Goal: Task Accomplishment & Management: Contribute content

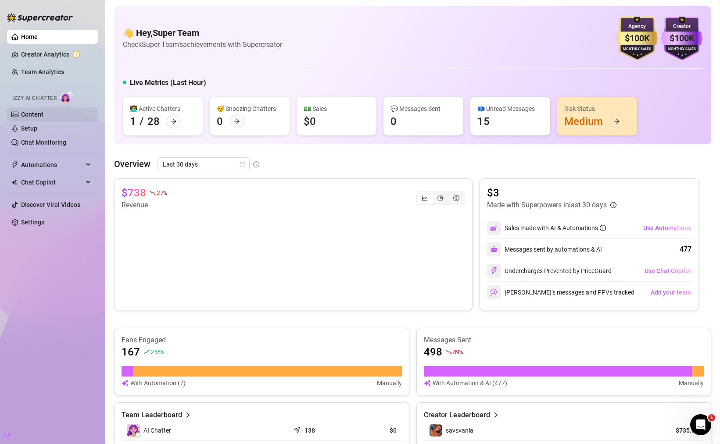
click at [43, 113] on link "Content" at bounding box center [32, 114] width 22 height 7
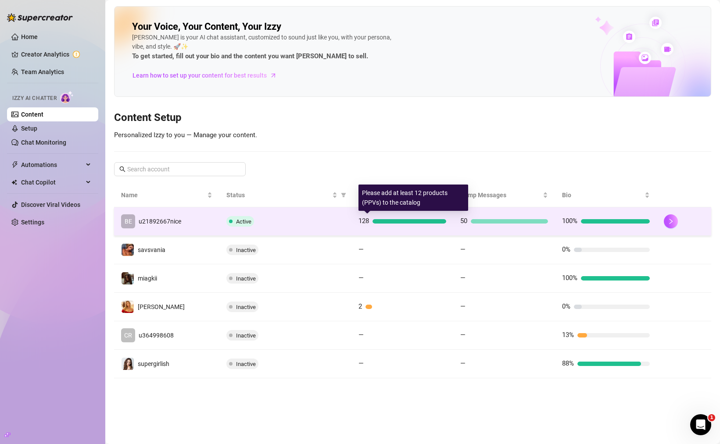
click at [383, 220] on div at bounding box center [410, 221] width 74 height 4
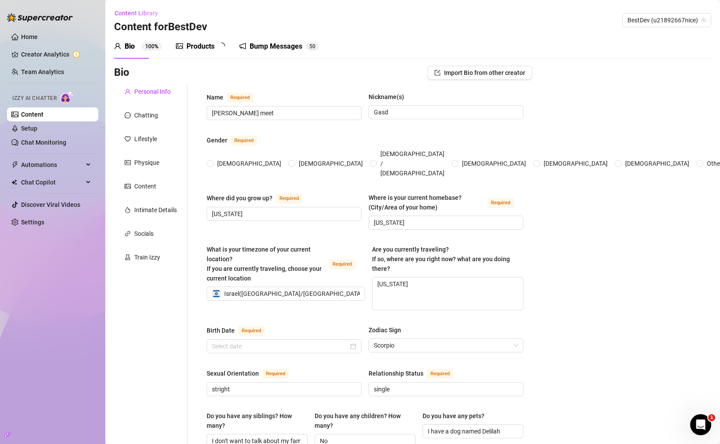
radio input "true"
type input "[DATE]"
click at [206, 44] on div "Products" at bounding box center [200, 46] width 28 height 11
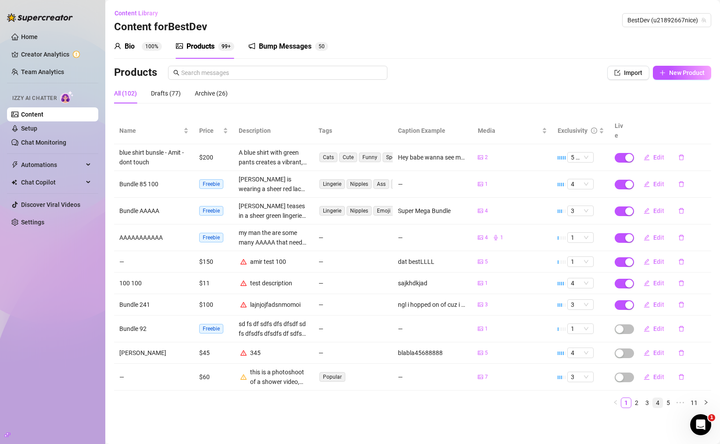
click at [659, 398] on link "4" at bounding box center [658, 403] width 10 height 10
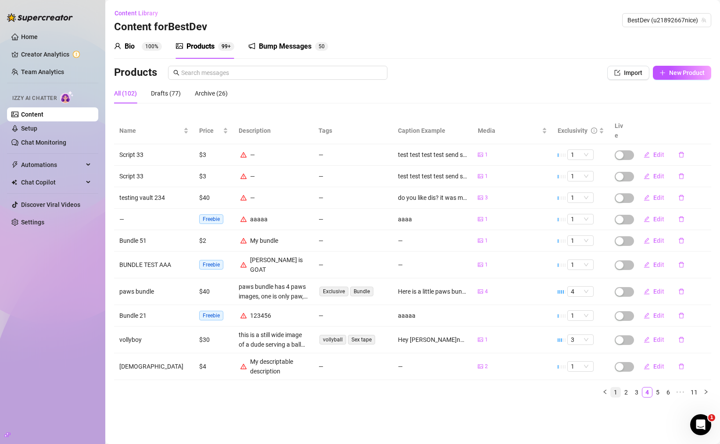
click at [615, 388] on link "1" at bounding box center [616, 393] width 10 height 10
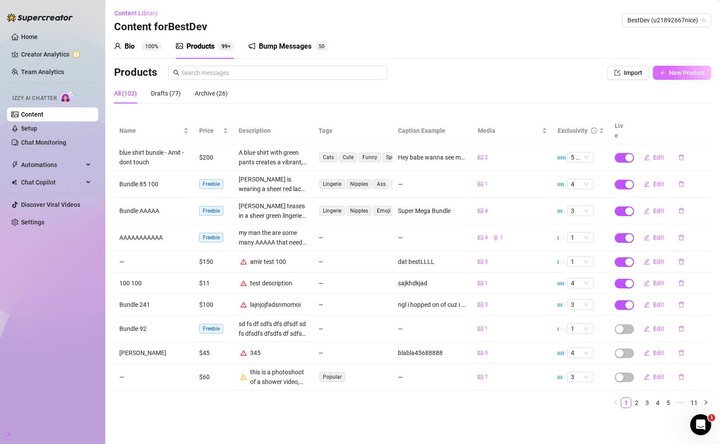
click at [687, 75] on span "New Product" at bounding box center [687, 72] width 36 height 7
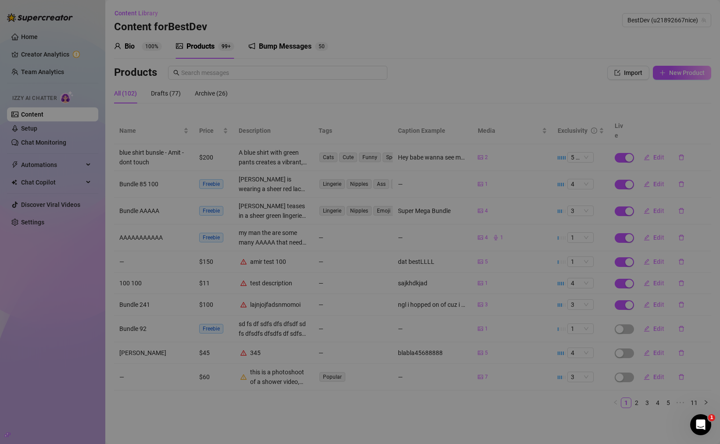
type textarea "Type your message here..."
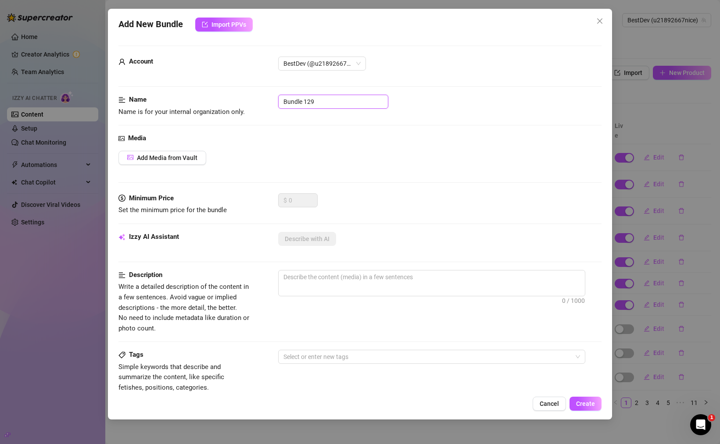
click at [343, 102] on input "Bundle 129" at bounding box center [333, 102] width 110 height 14
type input "BENNY2"
click at [196, 158] on span "Add Media from Vault" at bounding box center [167, 157] width 61 height 7
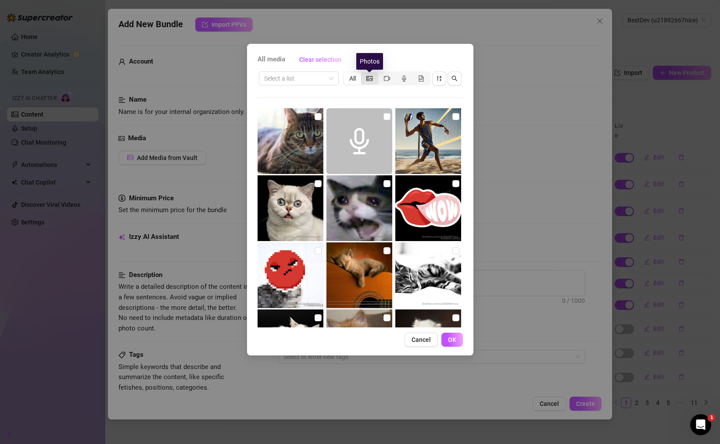
click at [372, 81] on icon "picture" at bounding box center [369, 78] width 6 height 6
click at [363, 74] on input "segmented control" at bounding box center [363, 74] width 0 height 0
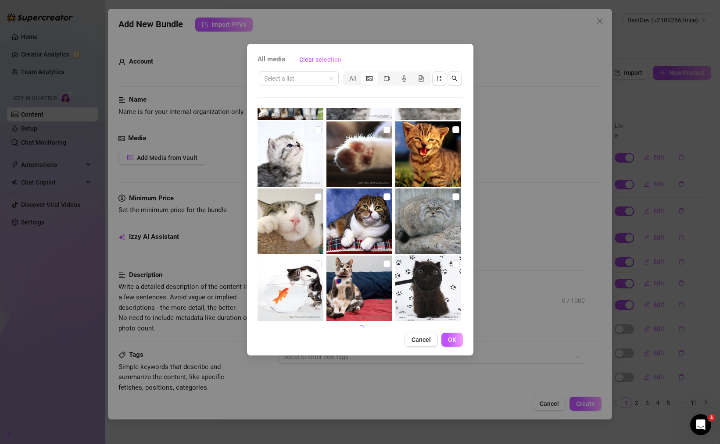
scroll to position [331, 0]
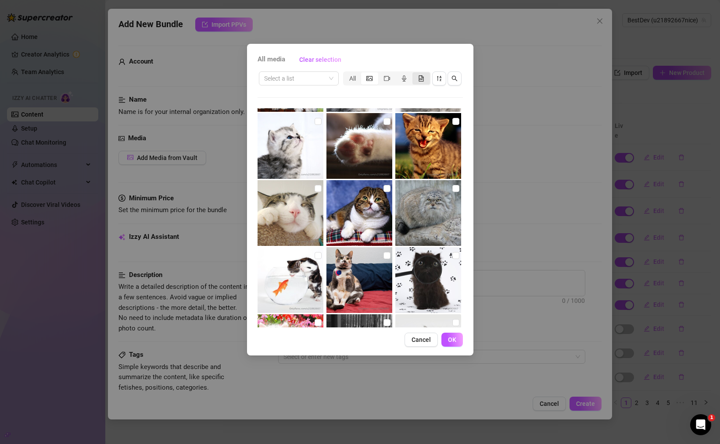
click at [417, 79] on div "segmented control" at bounding box center [420, 78] width 17 height 12
click at [415, 74] on input "segmented control" at bounding box center [415, 74] width 0 height 0
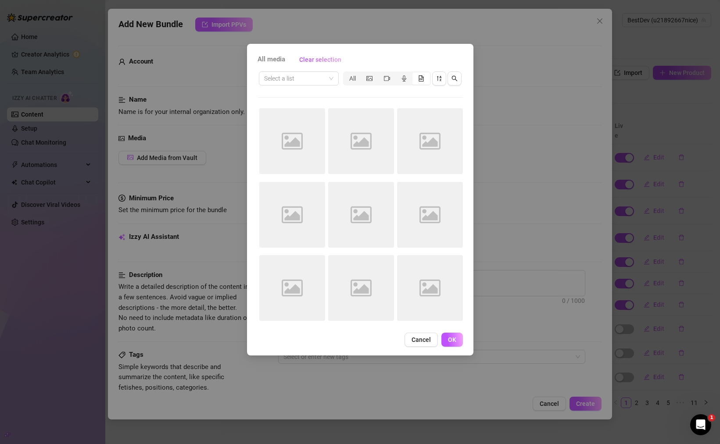
scroll to position [0, 0]
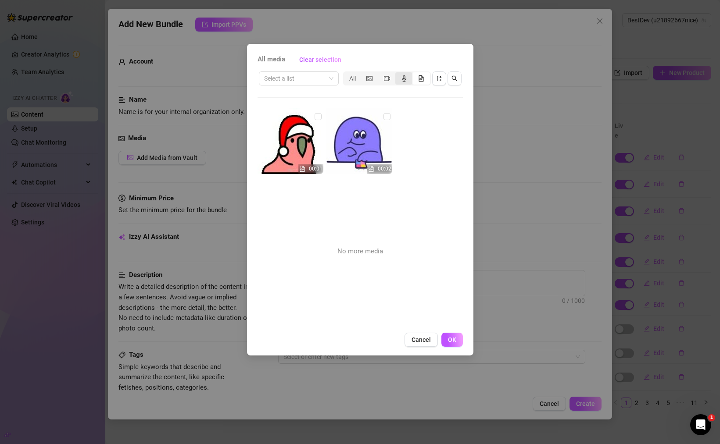
click at [409, 78] on div "segmented control" at bounding box center [403, 78] width 17 height 12
click at [398, 74] on input "segmented control" at bounding box center [398, 74] width 0 height 0
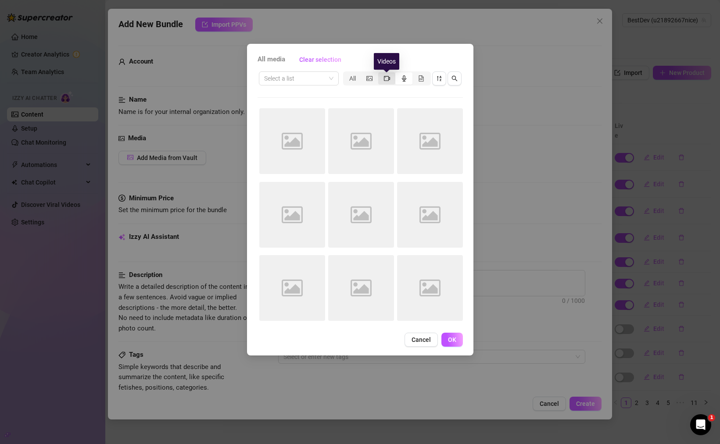
click at [387, 80] on icon "video-camera" at bounding box center [387, 78] width 6 height 5
click at [380, 74] on input "segmented control" at bounding box center [380, 74] width 0 height 0
click at [370, 80] on icon "picture" at bounding box center [369, 78] width 6 height 5
click at [363, 74] on input "segmented control" at bounding box center [363, 74] width 0 height 0
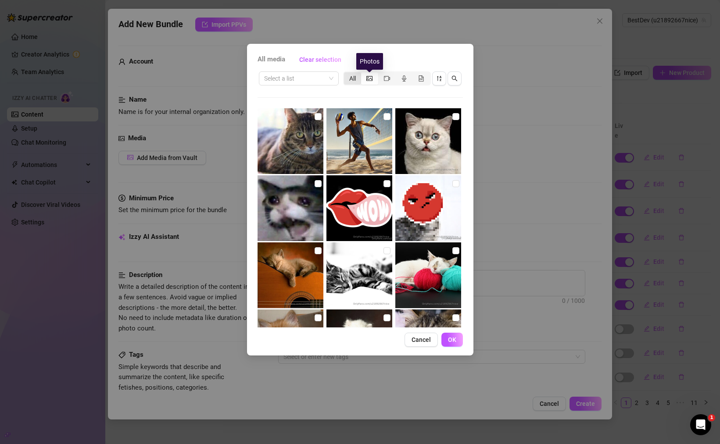
click at [353, 80] on div "All" at bounding box center [352, 78] width 17 height 12
click at [346, 74] on input "All" at bounding box center [346, 74] width 0 height 0
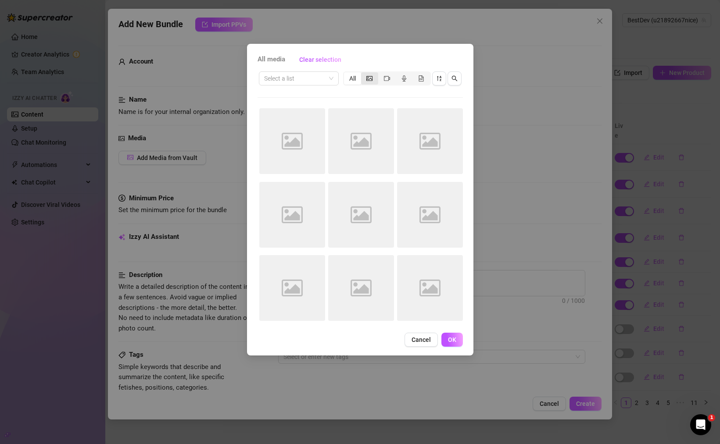
click at [373, 79] on div "segmented control" at bounding box center [369, 78] width 17 height 12
click at [363, 74] on input "segmented control" at bounding box center [363, 74] width 0 height 0
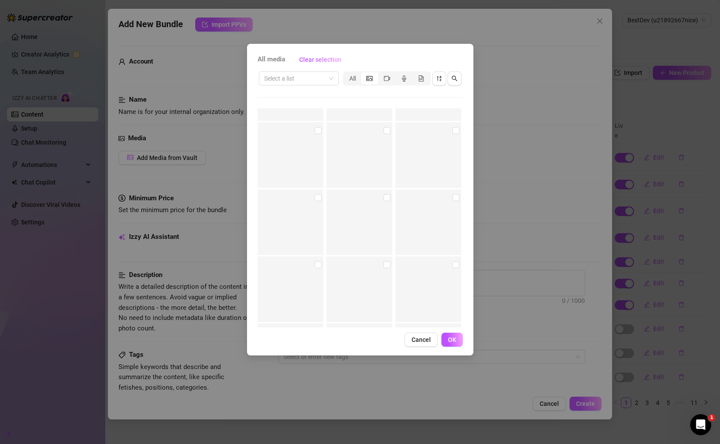
scroll to position [3597, 0]
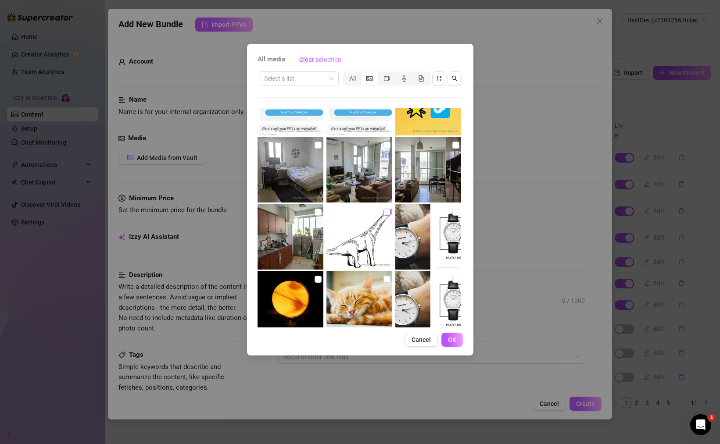
click at [383, 216] on label at bounding box center [386, 213] width 7 height 10
click at [383, 216] on input "checkbox" at bounding box center [386, 212] width 7 height 7
checkbox input "true"
click at [451, 342] on span "OK" at bounding box center [452, 340] width 8 height 7
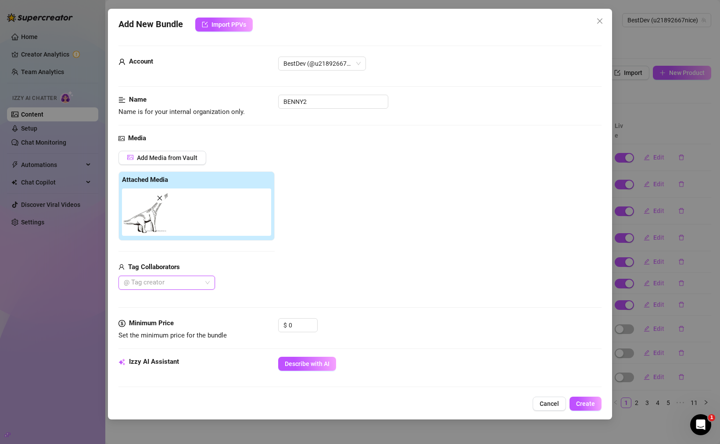
scroll to position [105, 0]
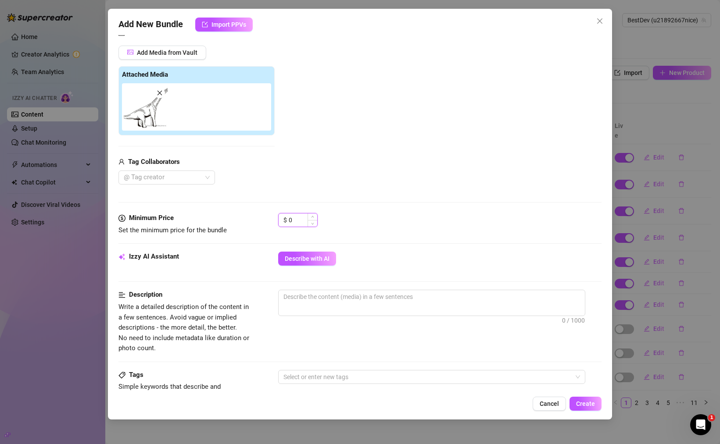
click at [300, 218] on input "0" at bounding box center [303, 220] width 29 height 13
drag, startPoint x: 281, startPoint y: 220, endPoint x: 270, endPoint y: 220, distance: 11.4
click at [270, 220] on div "Minimum Price Set the minimum price for the bundle $ 0" at bounding box center [359, 224] width 483 height 22
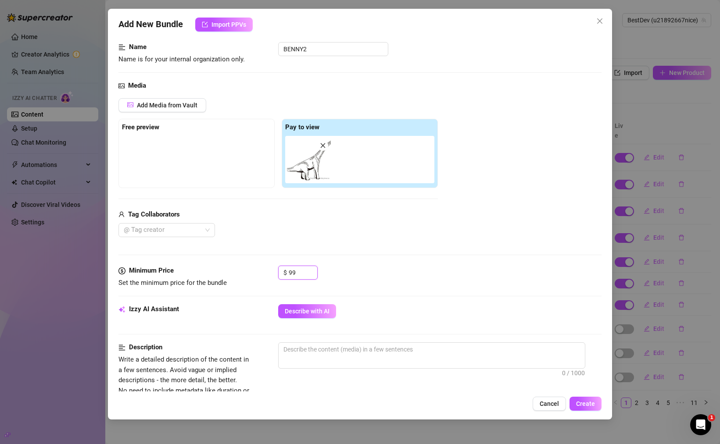
scroll to position [158, 0]
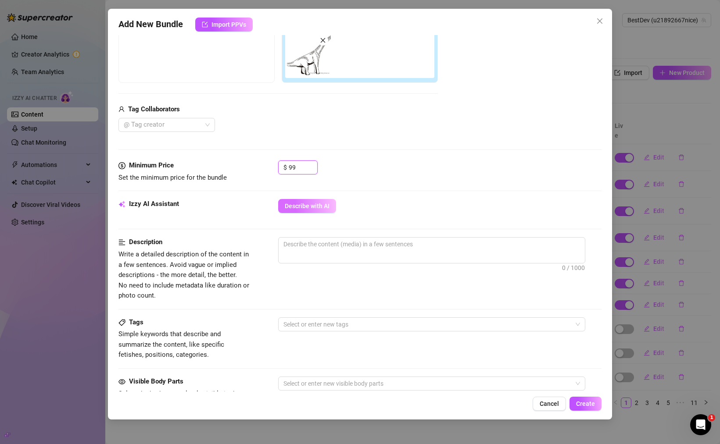
type input "99"
click at [312, 210] on button "Describe with AI" at bounding box center [307, 206] width 58 height 14
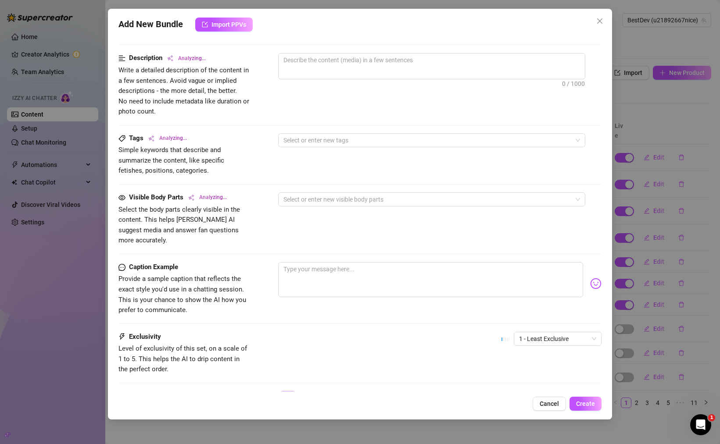
scroll to position [369, 0]
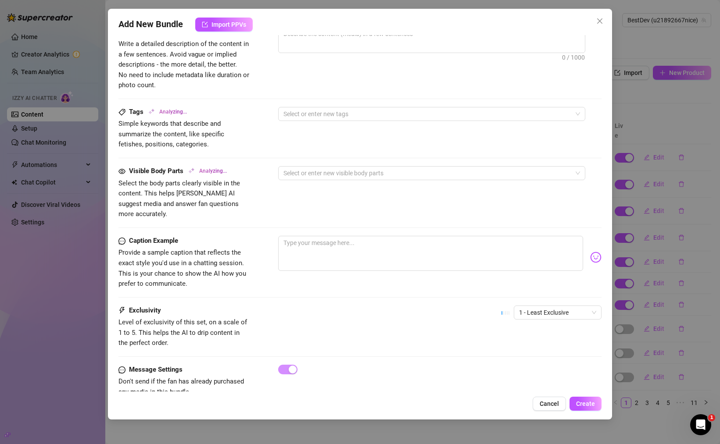
type textarea "The"
type textarea "The image"
type textarea "The image is"
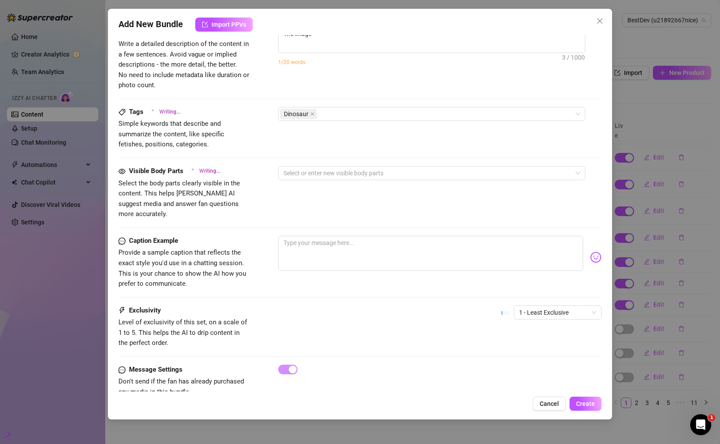
type textarea "The image is"
type textarea "The image is a"
type textarea "The image is a simple"
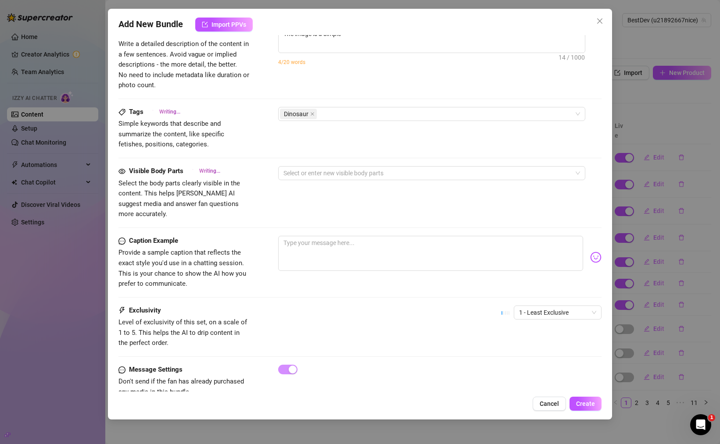
type textarea "The image is a simple black-and-white"
type textarea "The image is a simple black-and-white line"
type textarea "The image is a simple black-and-white line drawing"
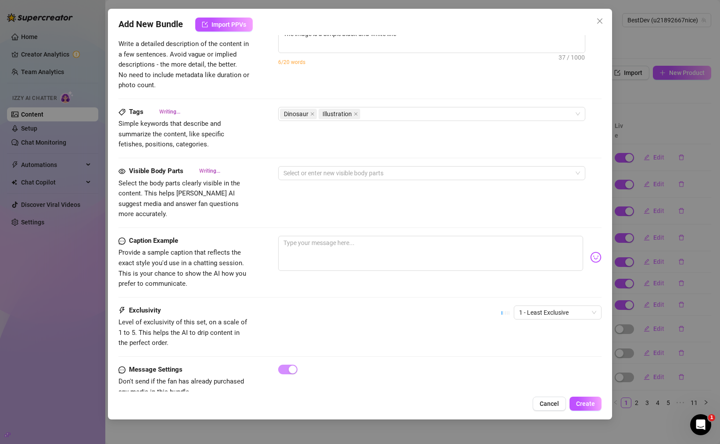
type textarea "The image is a simple black-and-white line drawing"
type textarea "The image is a simple black-and-white line drawing of"
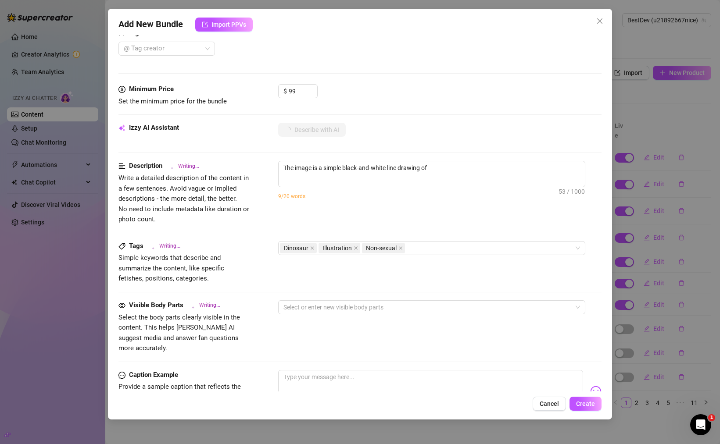
type textarea "The image is a simple black-and-white line drawing of a"
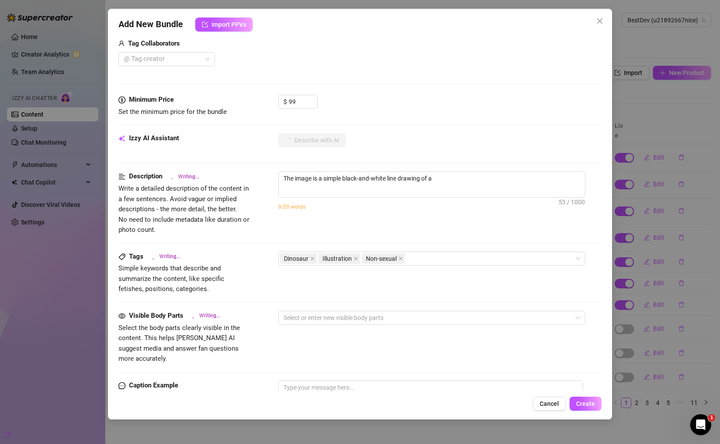
type textarea "The image is a simple black-and-white line drawing of a long-necked"
type textarea "The image is a simple black-and-white line drawing of a long-necked dinosaur,"
type textarea "The image is a simple black-and-white line drawing of a long-necked dinosaur, w…"
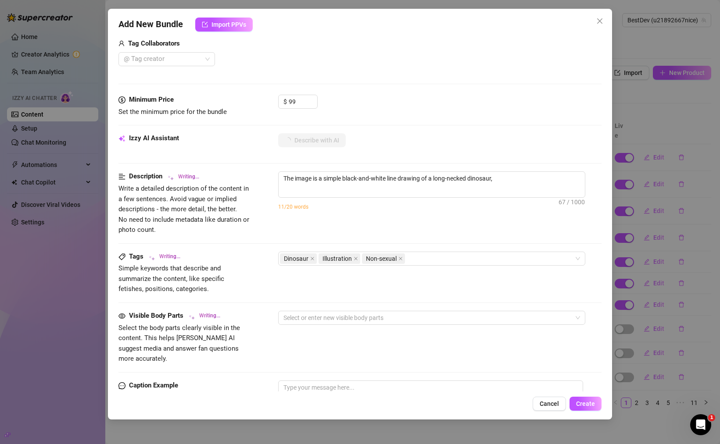
type textarea "The image is a simple black-and-white line drawing of a long-necked dinosaur, w…"
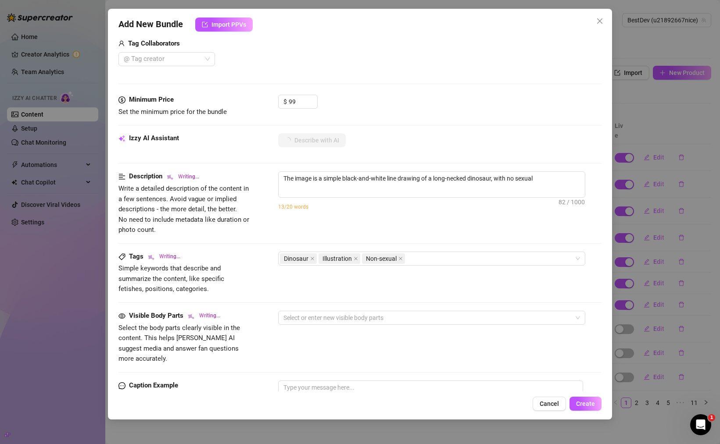
type textarea "The image is a simple black-and-white line drawing of a long-necked dinosaur, w…"
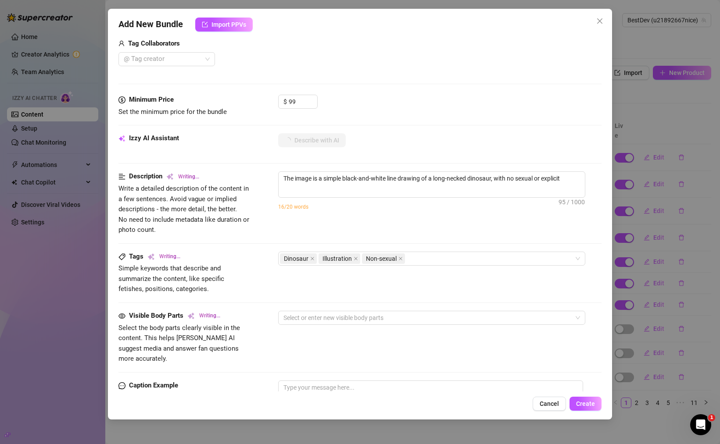
type textarea "The image is a simple black-and-white line drawing of a long-necked dinosaur, w…"
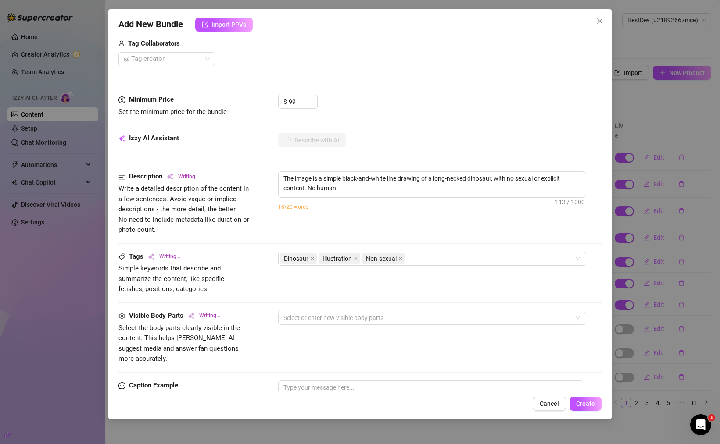
type textarea "The image is a simple black-and-white line drawing of a long-necked dinosaur, w…"
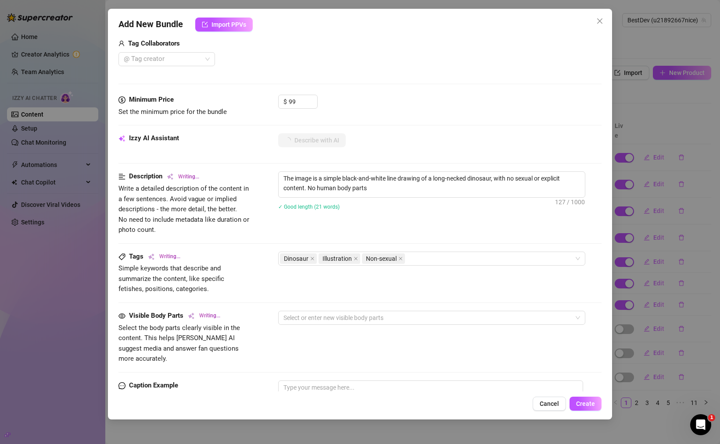
type textarea "The image is a simple black-and-white line drawing of a long-necked dinosaur, w…"
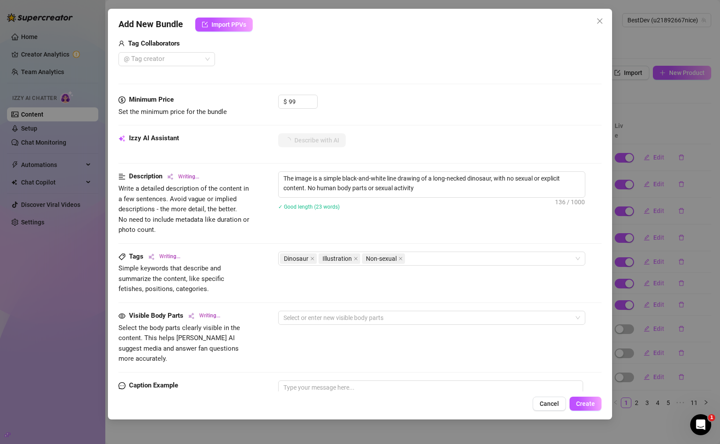
type textarea "The image is a simple black-and-white line drawing of a long-necked dinosaur, w…"
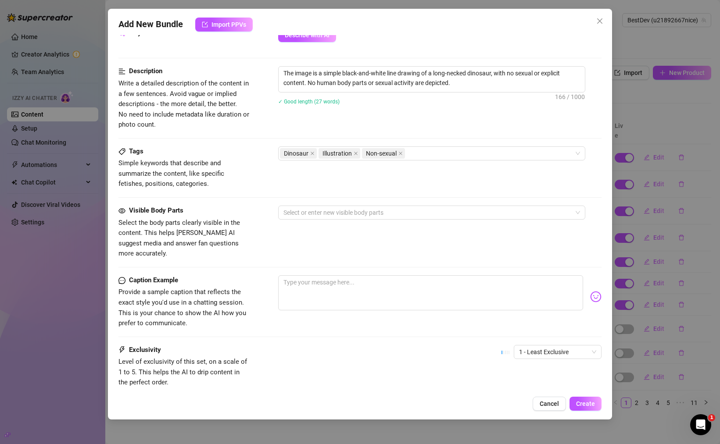
scroll to position [380, 0]
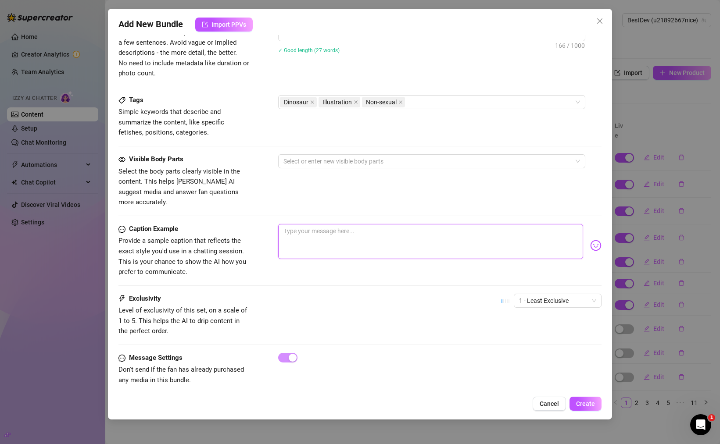
click at [370, 233] on textarea at bounding box center [430, 241] width 305 height 35
type textarea "h"
type textarea "he"
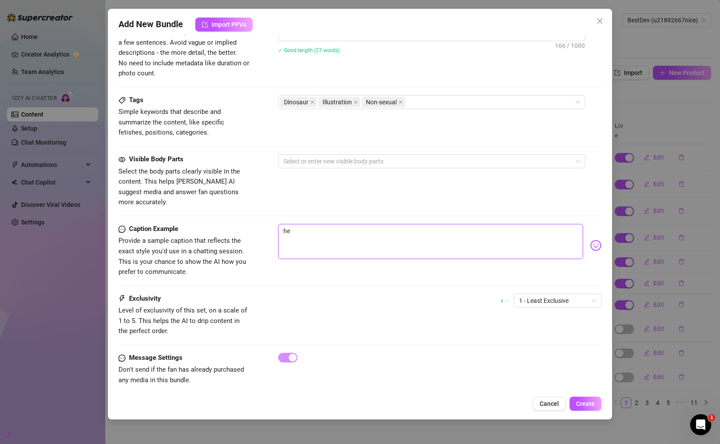
type textarea "hey"
type textarea "hey t"
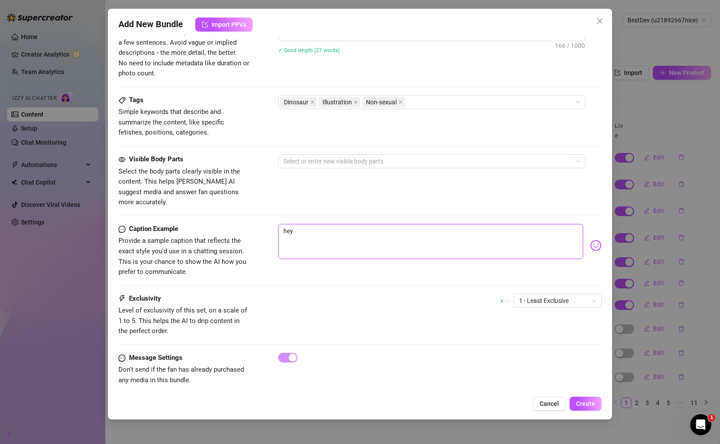
type textarea "hey t"
type textarea "hey th"
type textarea "hey the"
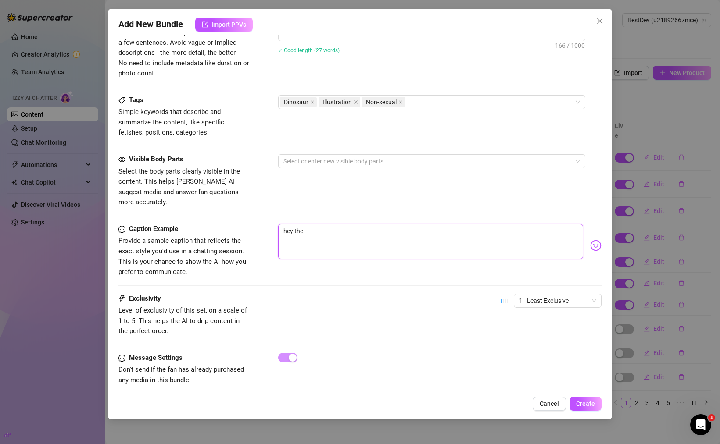
type textarea "hey ther"
type textarea "hey there"
click at [592, 405] on span "Create" at bounding box center [585, 404] width 19 height 7
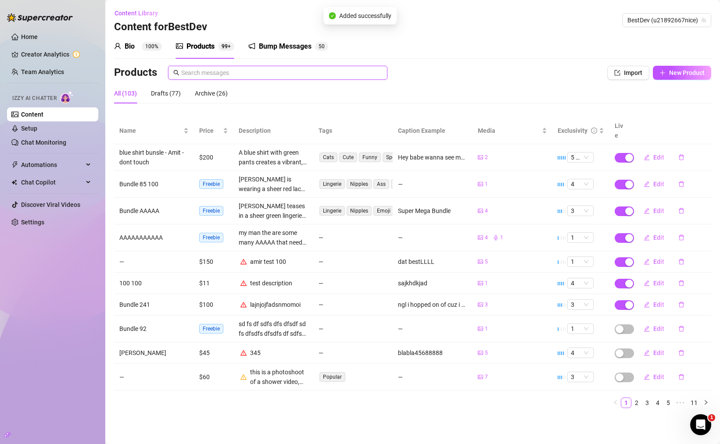
click at [221, 72] on input "text" at bounding box center [281, 73] width 201 height 10
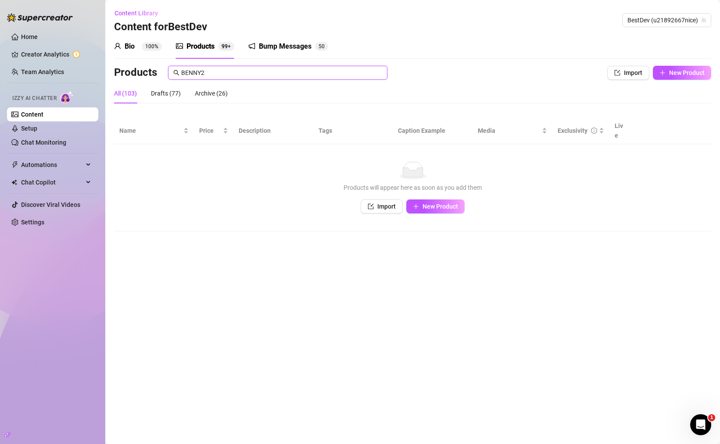
type input "BENNY2"
click at [253, 246] on main "Content Library Content for BestDev BestDev (u21892667nice) Bio 100% Products 9…" at bounding box center [412, 222] width 615 height 444
click at [240, 77] on input "BENNY2" at bounding box center [281, 73] width 201 height 10
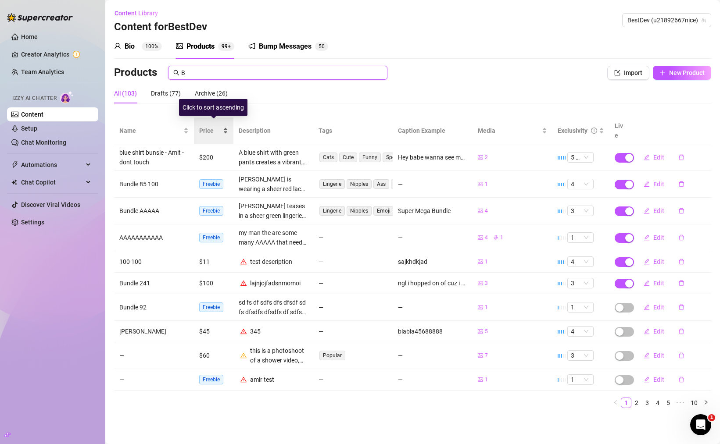
type input "B"
click at [223, 129] on div "Price" at bounding box center [213, 131] width 29 height 10
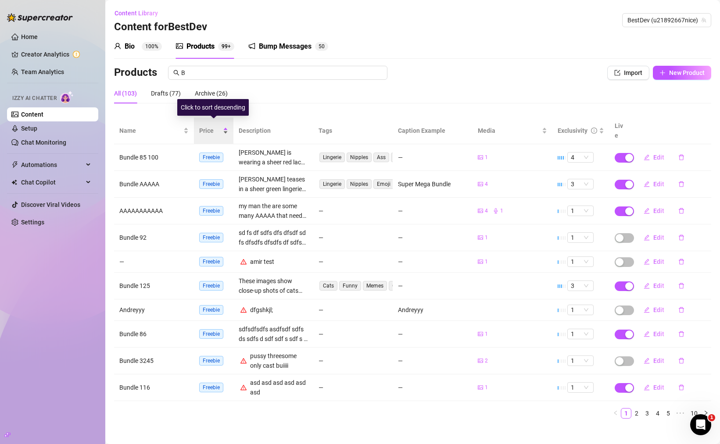
click at [223, 129] on div "Price" at bounding box center [213, 131] width 29 height 10
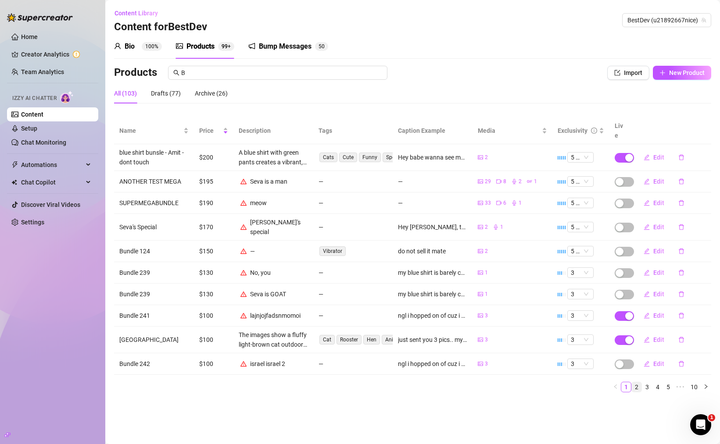
click at [638, 383] on link "2" at bounding box center [637, 388] width 10 height 10
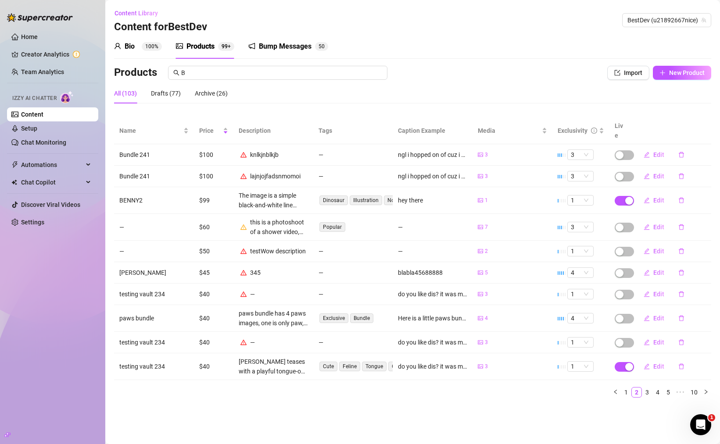
click at [133, 191] on td "BENNY2" at bounding box center [154, 200] width 80 height 27
